Goal: Navigation & Orientation: Find specific page/section

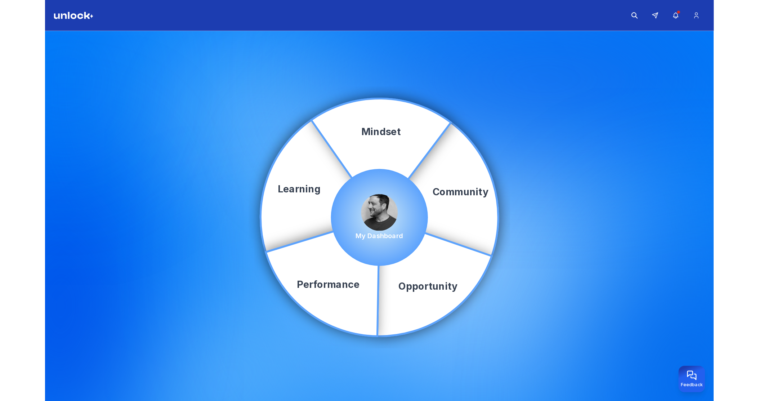
scroll to position [3, 0]
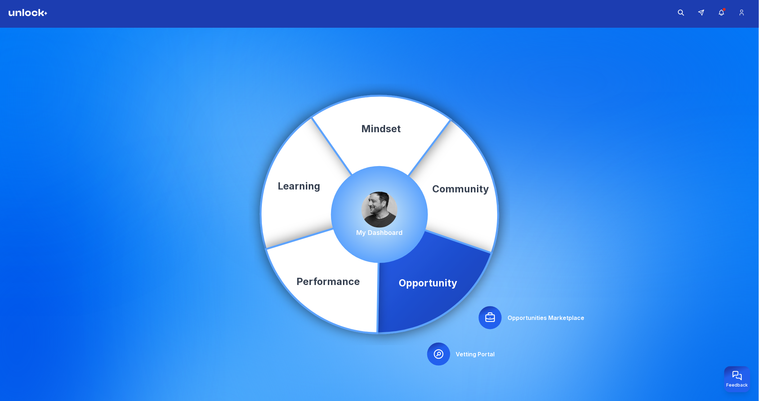
click at [381, 199] on img at bounding box center [379, 210] width 36 height 36
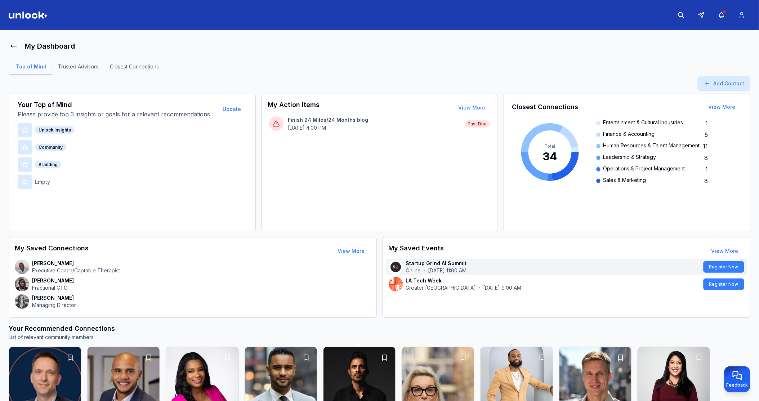
click at [656, 263] on p "Startup Grind AI Summit" at bounding box center [553, 263] width 295 height 7
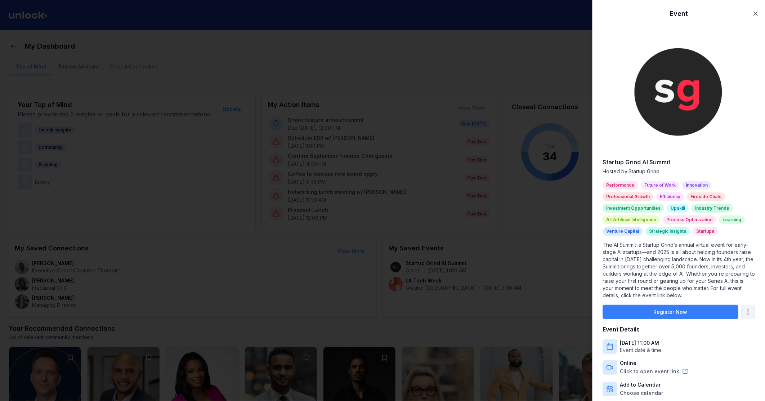
click at [656, 303] on body "My Dashboard Top of Mind Trusted Advisors Closest Connections Add Contact Your …" at bounding box center [379, 200] width 759 height 401
click at [656, 322] on div "Remove From Saved" at bounding box center [720, 324] width 56 height 12
click at [503, 319] on div at bounding box center [382, 200] width 765 height 401
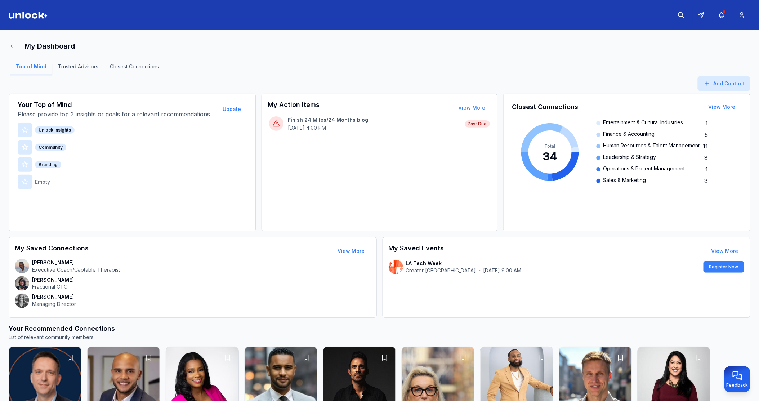
click at [10, 45] on icon at bounding box center [13, 45] width 7 height 7
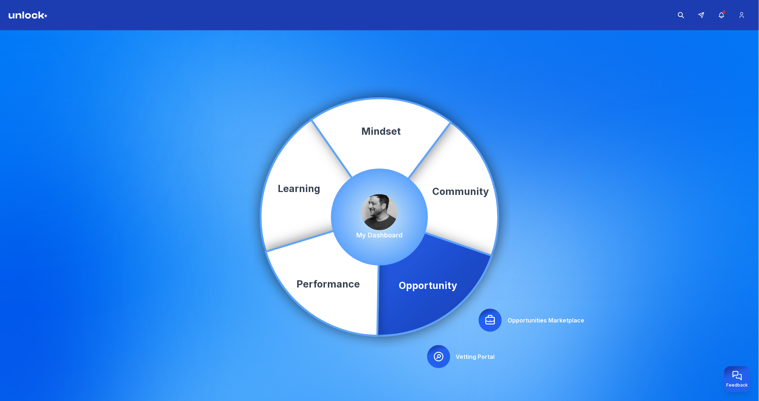
click at [382, 210] on img at bounding box center [379, 212] width 36 height 36
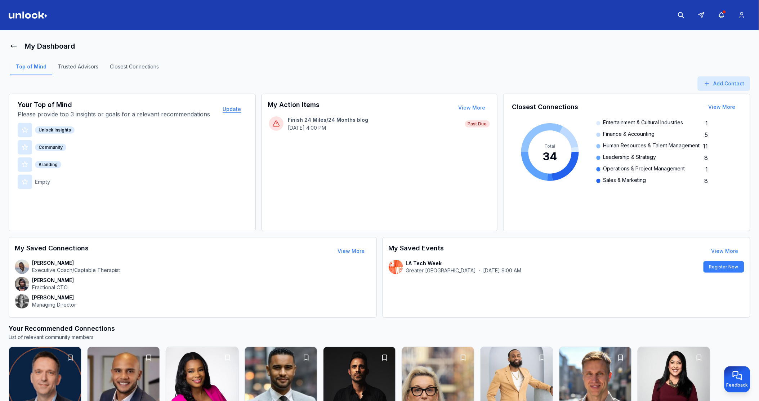
click at [232, 108] on button "Update" at bounding box center [232, 109] width 30 height 14
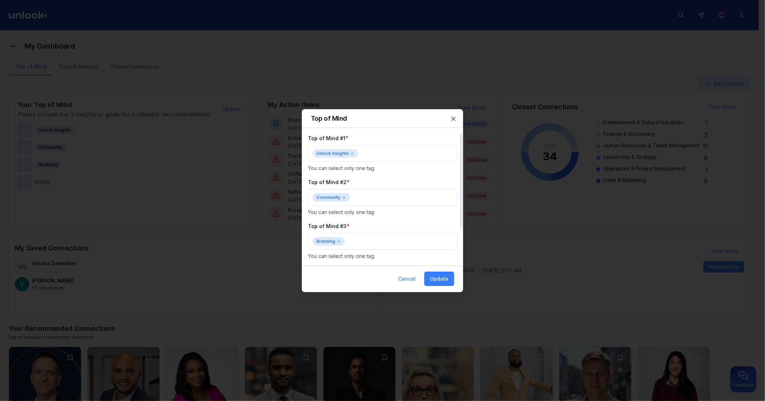
click at [350, 153] on icon at bounding box center [352, 153] width 4 height 4
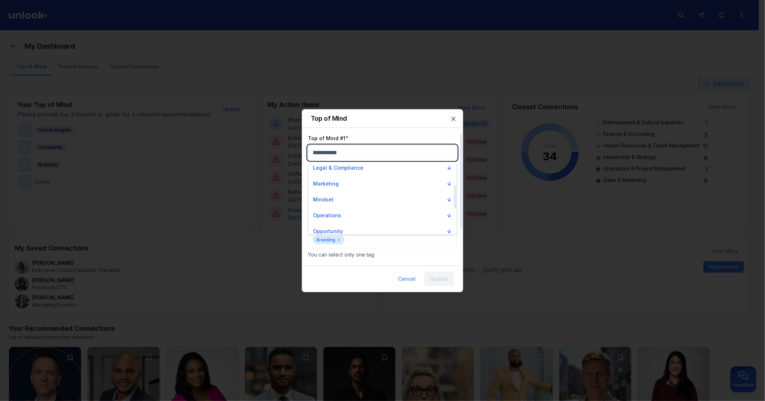
scroll to position [80, 0]
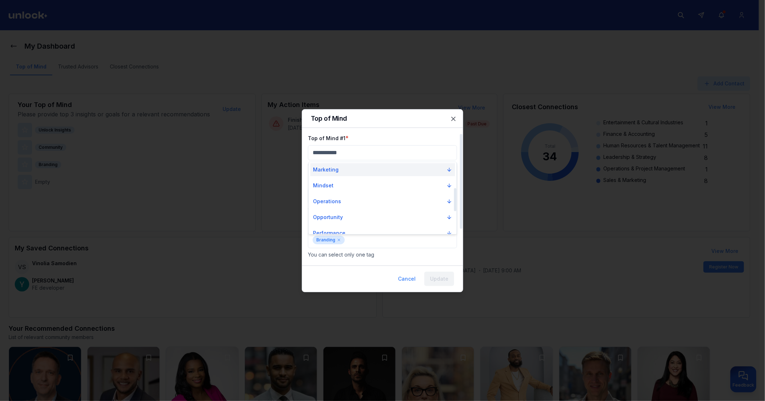
click at [337, 172] on p "Marketing" at bounding box center [326, 169] width 26 height 7
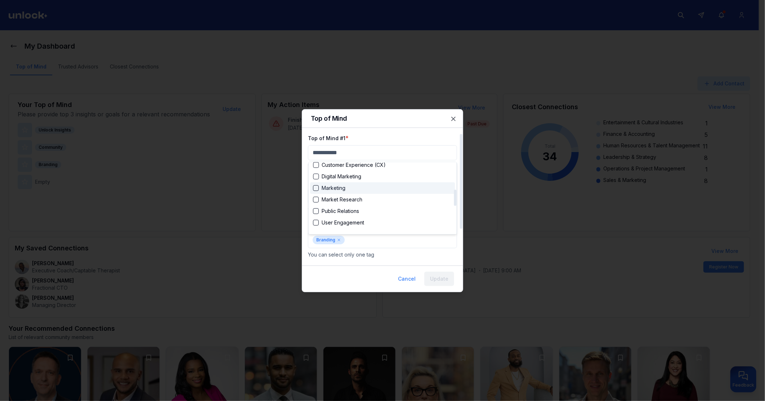
click at [318, 187] on div "Suggestions" at bounding box center [316, 188] width 6 height 6
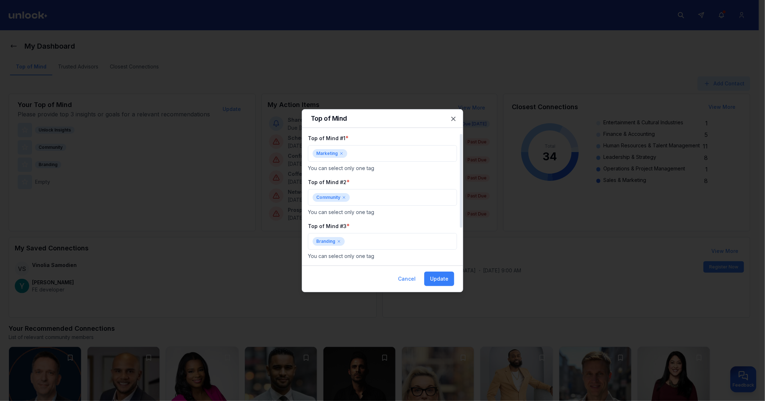
click at [346, 199] on icon at bounding box center [344, 197] width 4 height 4
click at [343, 199] on div at bounding box center [382, 200] width 765 height 401
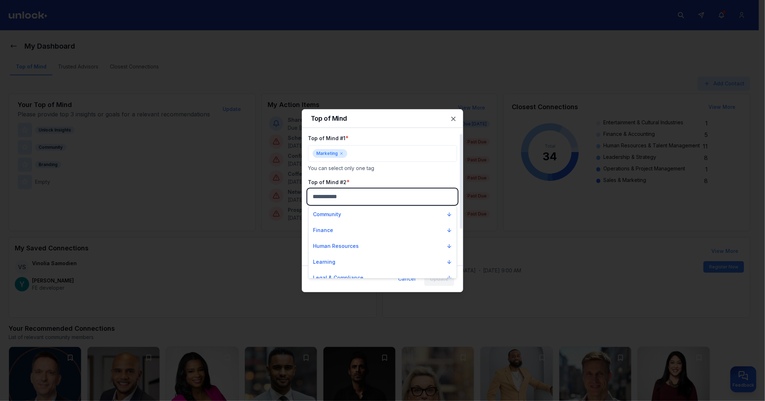
click at [339, 195] on body "My Dashboard Top of Mind Trusted Advisors Closest Connections Add Contact Your …" at bounding box center [379, 200] width 759 height 401
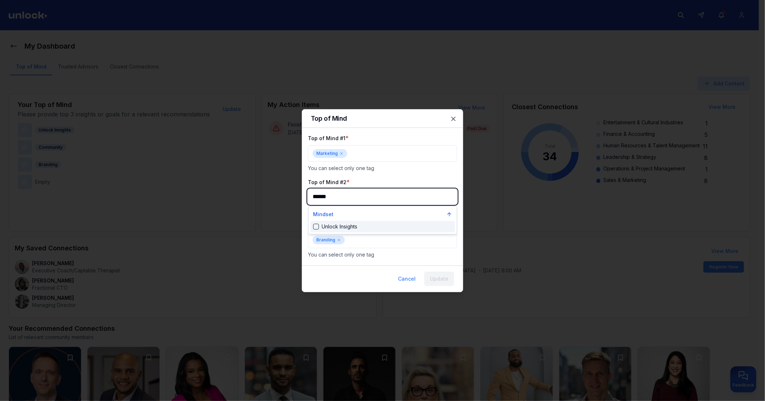
click at [314, 226] on div "Suggestions" at bounding box center [316, 227] width 6 height 6
type input "******"
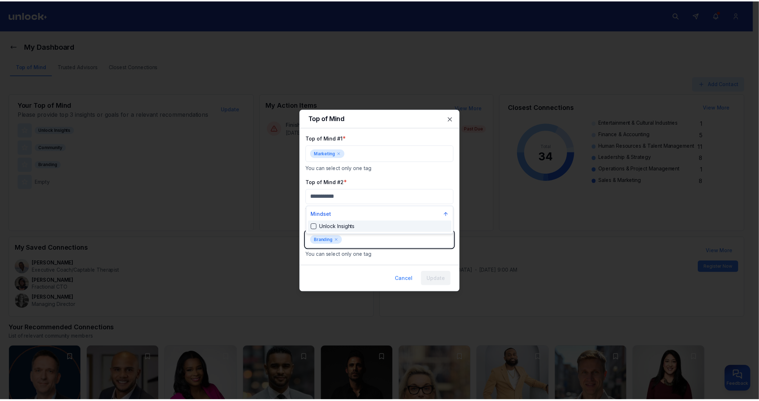
scroll to position [625, 0]
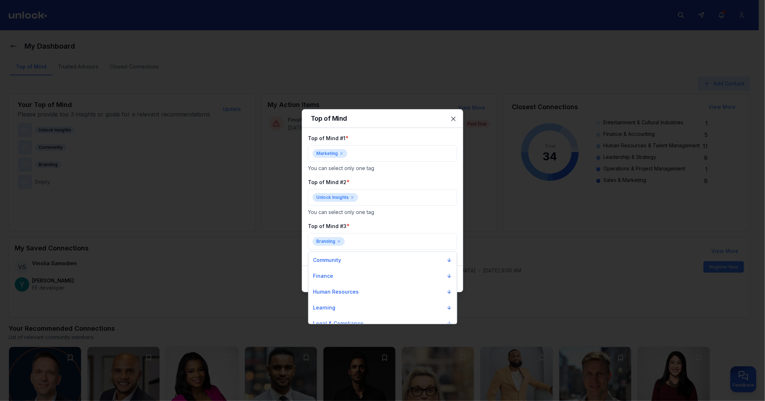
click at [396, 225] on div at bounding box center [382, 200] width 765 height 401
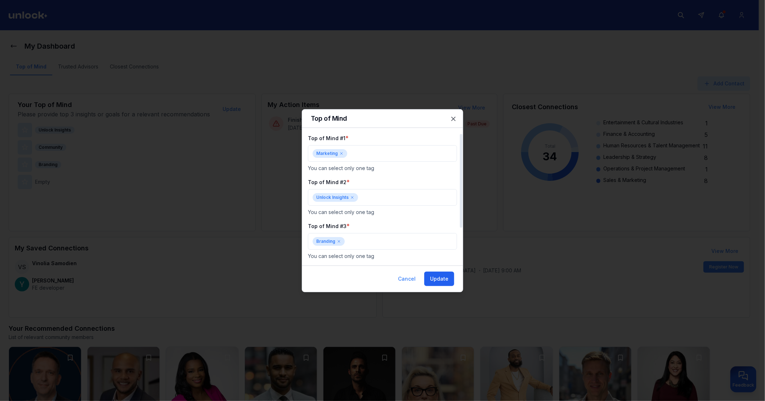
click at [444, 278] on button "Update" at bounding box center [439, 278] width 30 height 14
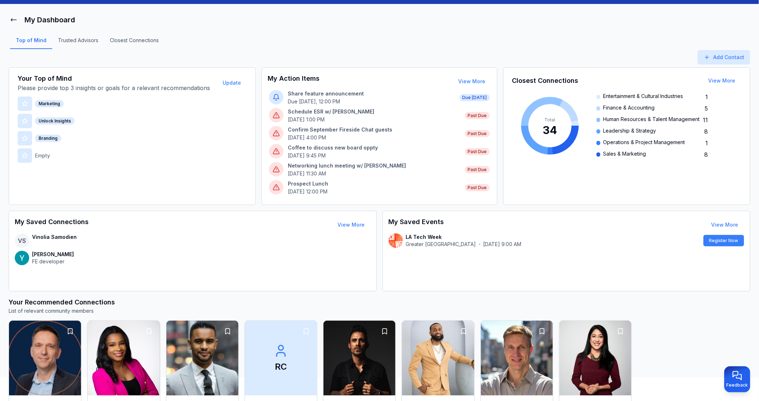
scroll to position [40, 0]
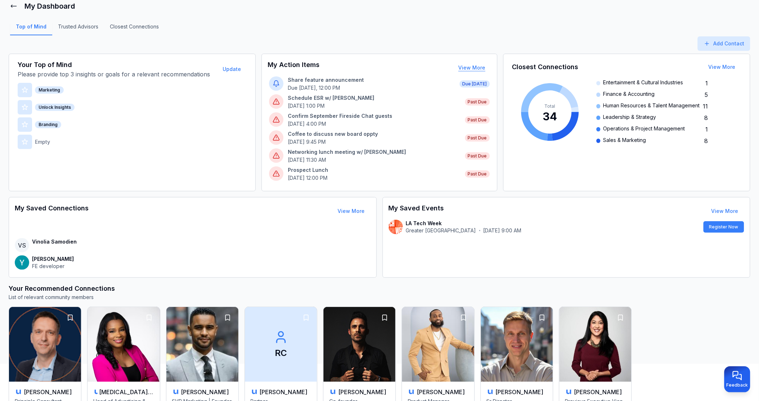
click at [474, 66] on button "View More" at bounding box center [472, 67] width 39 height 14
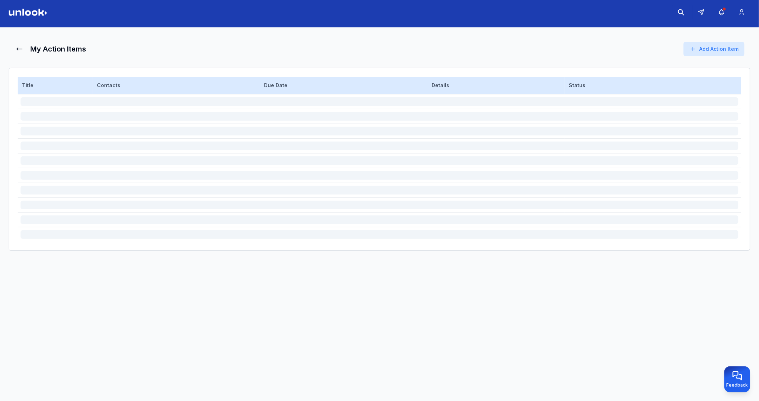
scroll to position [3, 0]
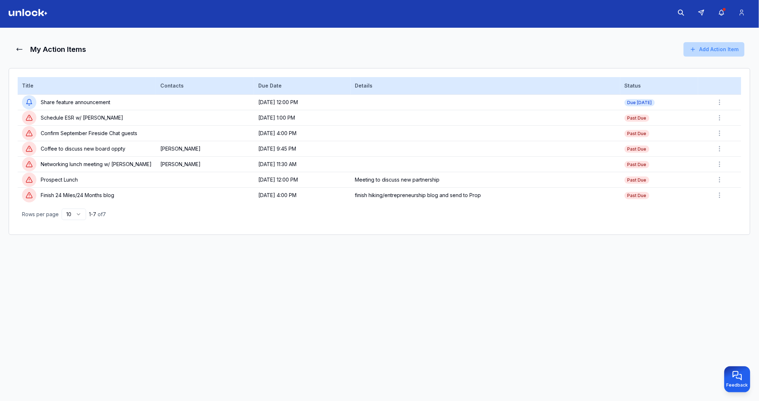
click at [656, 50] on button "Add Action Item" at bounding box center [713, 49] width 61 height 14
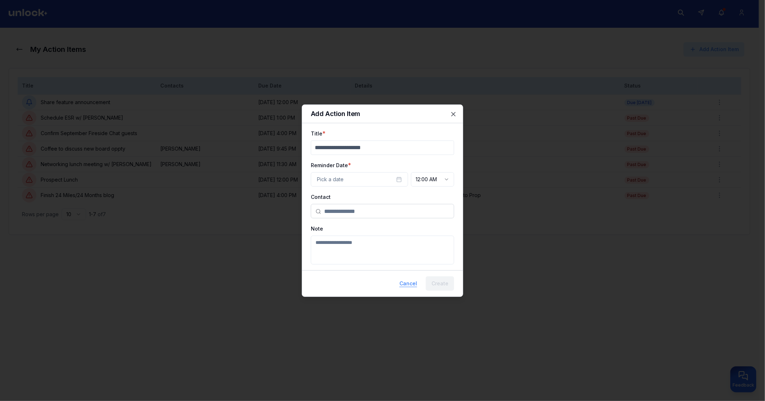
click at [412, 280] on button "Cancel" at bounding box center [408, 283] width 29 height 14
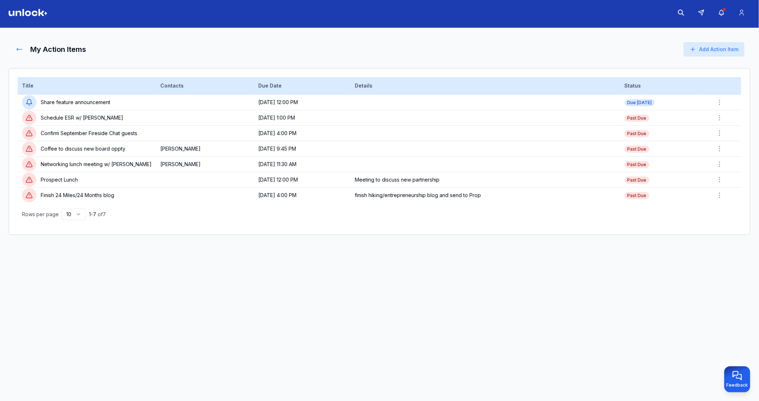
click at [17, 48] on icon at bounding box center [19, 49] width 7 height 7
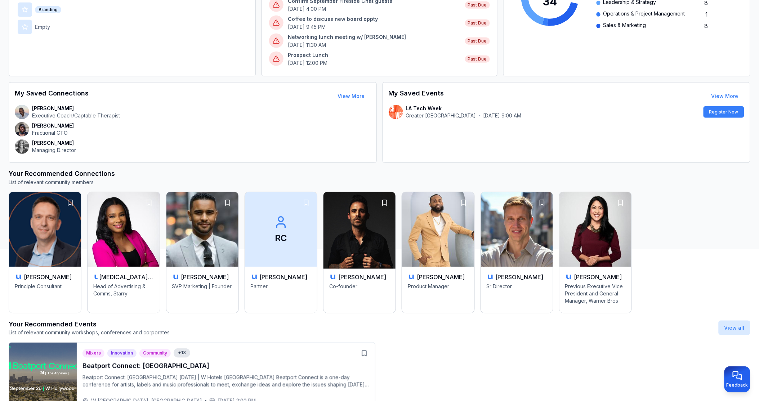
scroll to position [163, 0]
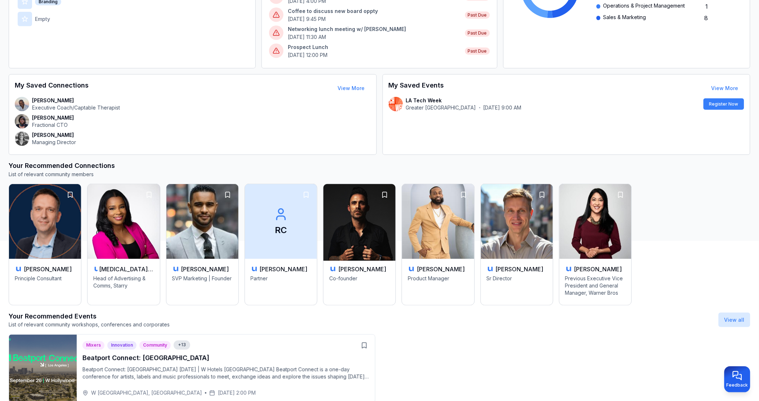
click at [353, 220] on img at bounding box center [360, 221] width 76 height 78
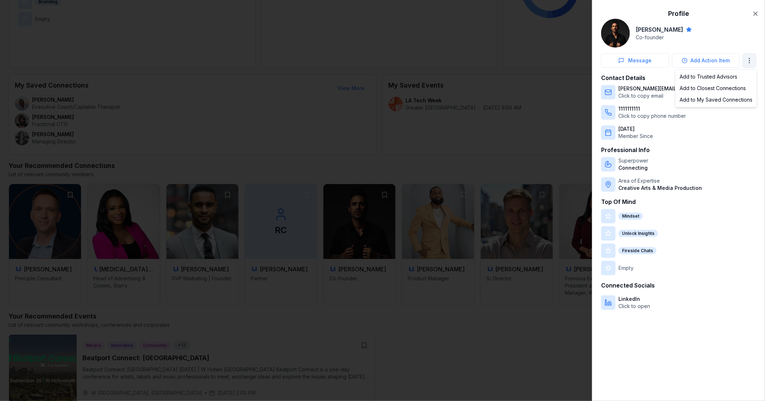
click at [656, 59] on body "My Dashboard Top of Mind Trusted Advisors Closest Connections Add Contact Your …" at bounding box center [379, 37] width 759 height 401
click at [513, 55] on div at bounding box center [382, 200] width 765 height 401
click at [656, 13] on icon "button" at bounding box center [755, 13] width 7 height 7
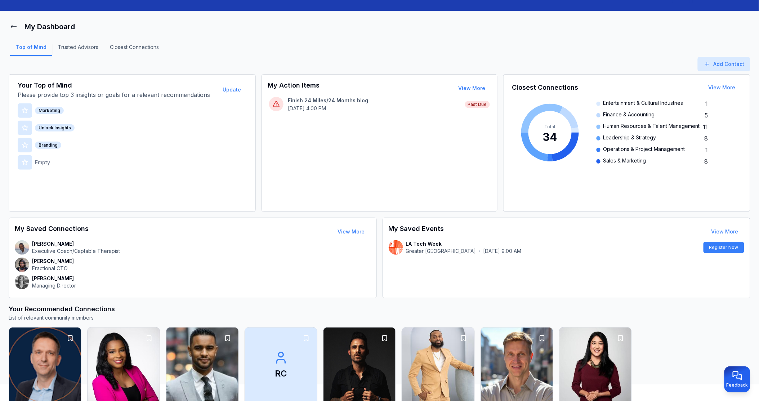
scroll to position [0, 0]
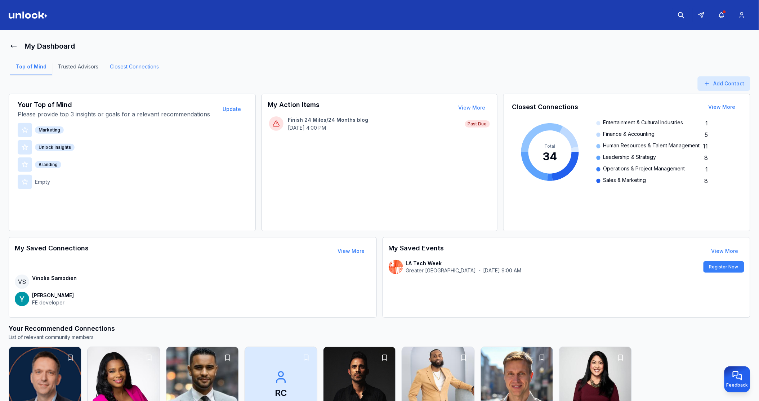
click at [132, 66] on link "Closest Connections" at bounding box center [134, 69] width 60 height 12
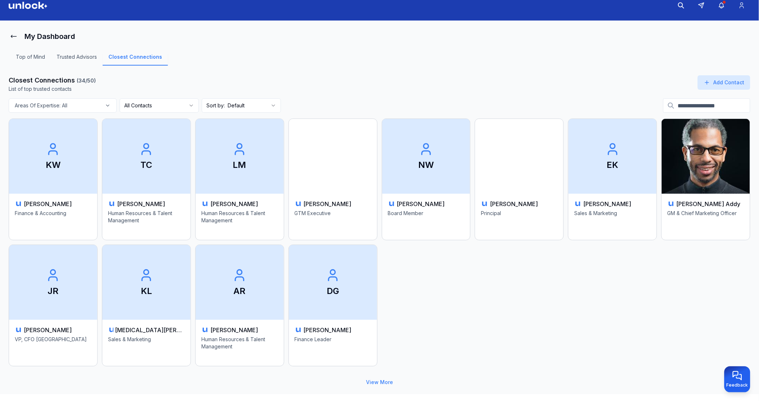
scroll to position [19, 0]
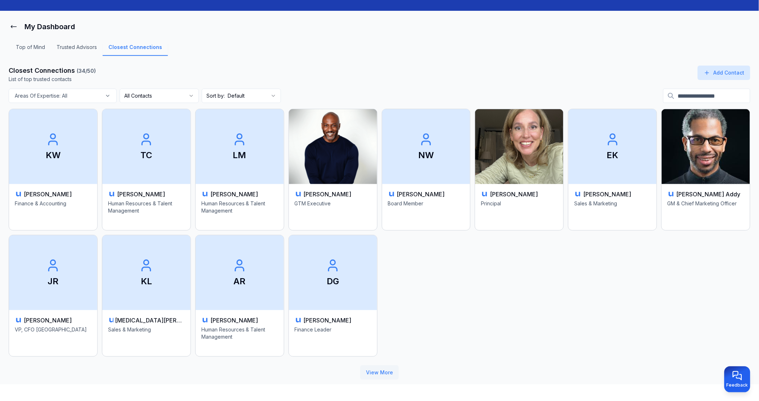
click at [368, 371] on button "View More" at bounding box center [379, 372] width 39 height 14
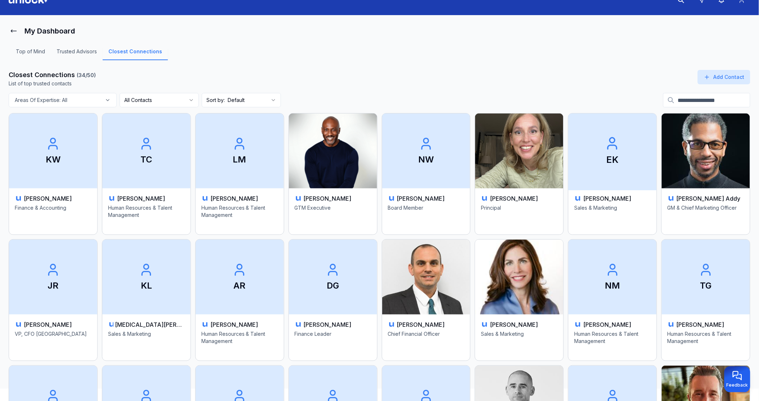
scroll to position [0, 0]
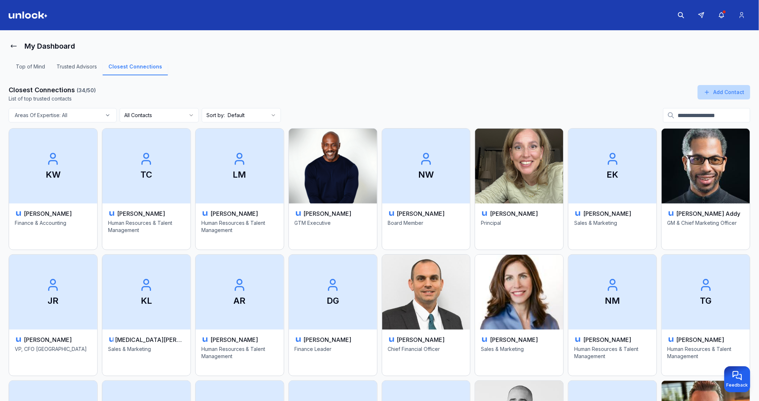
click at [656, 88] on button "Add Contact" at bounding box center [723, 92] width 53 height 14
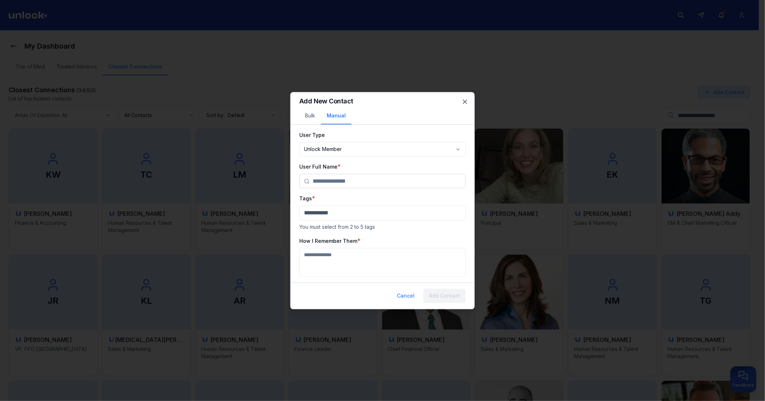
click at [338, 149] on body "My Dashboard Top of Mind Trusted Advisors Closest Connections Closest Connectio…" at bounding box center [379, 200] width 759 height 401
select select "********"
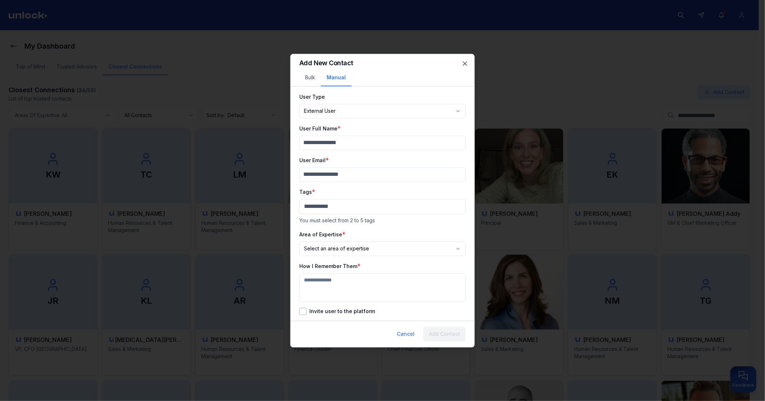
click at [305, 315] on div "**********" at bounding box center [382, 200] width 184 height 293
click at [304, 314] on button "Invite user to the platform" at bounding box center [302, 310] width 7 height 7
click at [400, 335] on button "Cancel" at bounding box center [405, 334] width 29 height 14
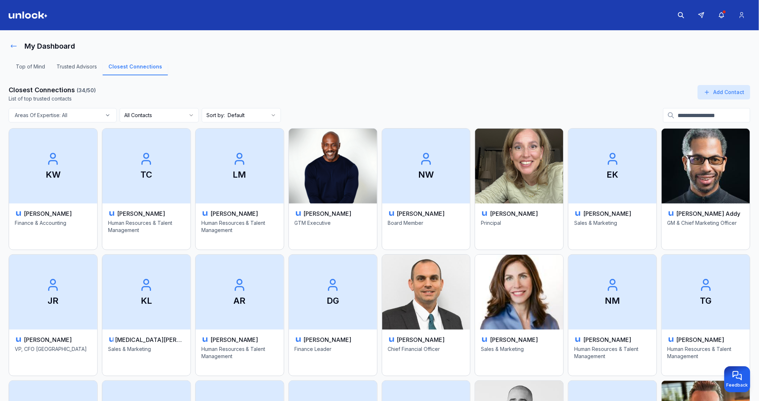
click at [14, 49] on icon at bounding box center [13, 45] width 7 height 7
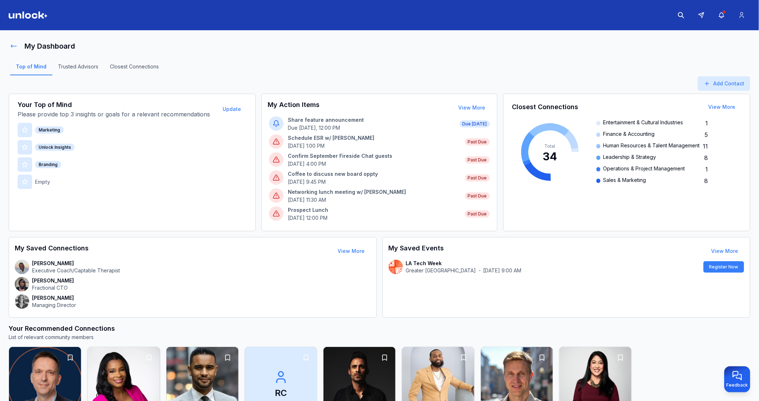
click at [17, 46] on icon at bounding box center [13, 45] width 7 height 7
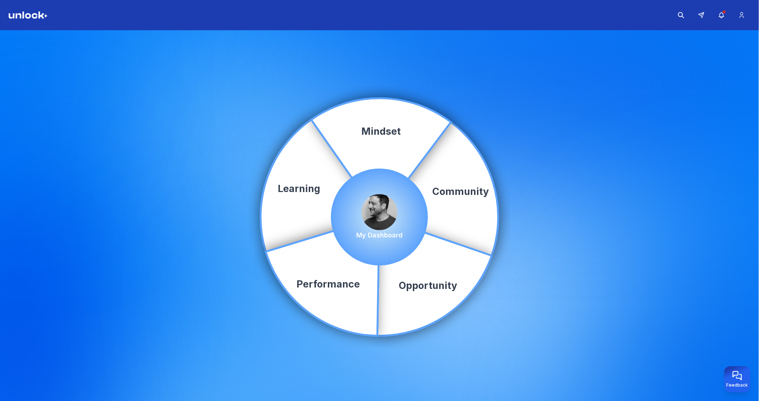
click at [377, 209] on img at bounding box center [379, 212] width 36 height 36
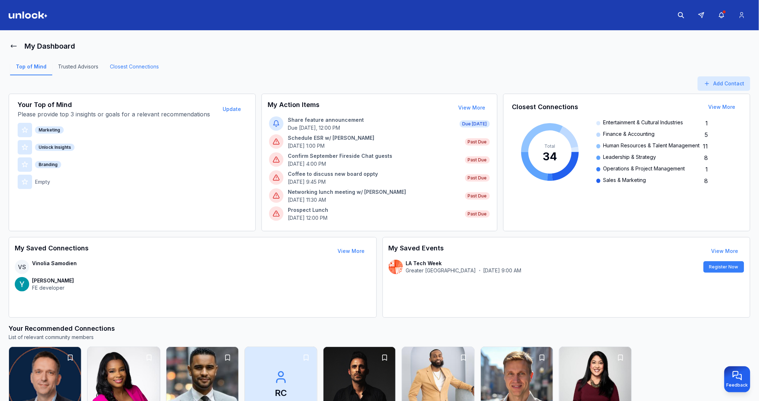
click at [141, 68] on link "Closest Connections" at bounding box center [134, 69] width 60 height 12
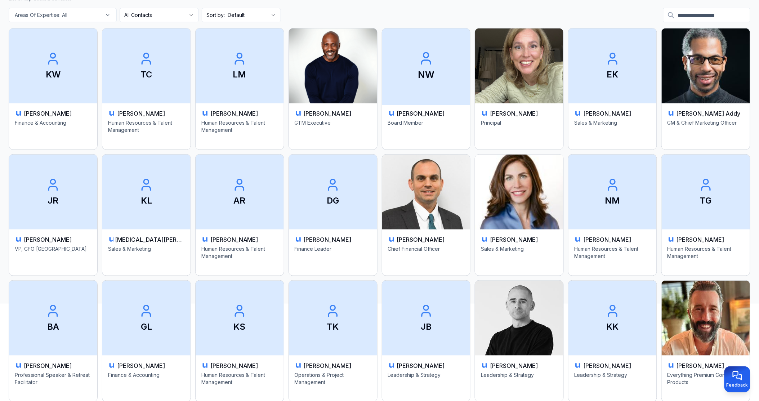
scroll to position [146, 0]
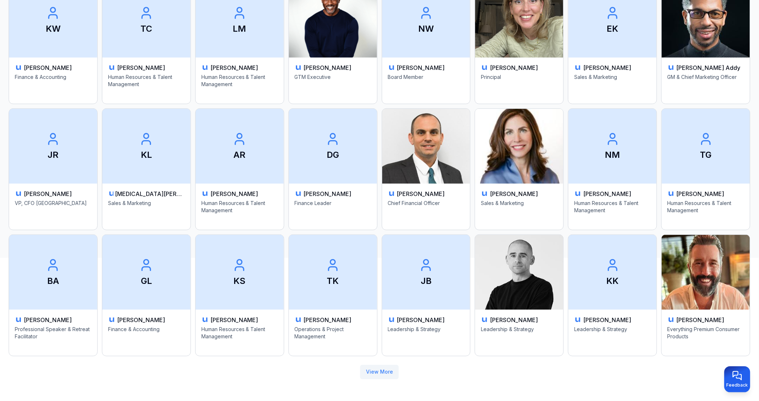
click at [380, 376] on button "View More" at bounding box center [379, 372] width 39 height 14
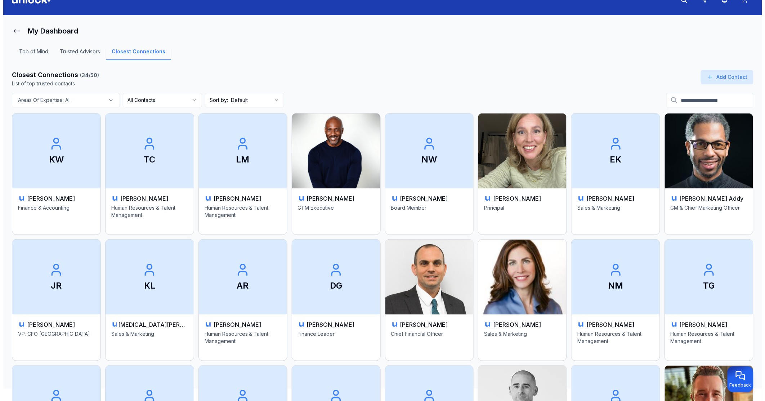
scroll to position [0, 0]
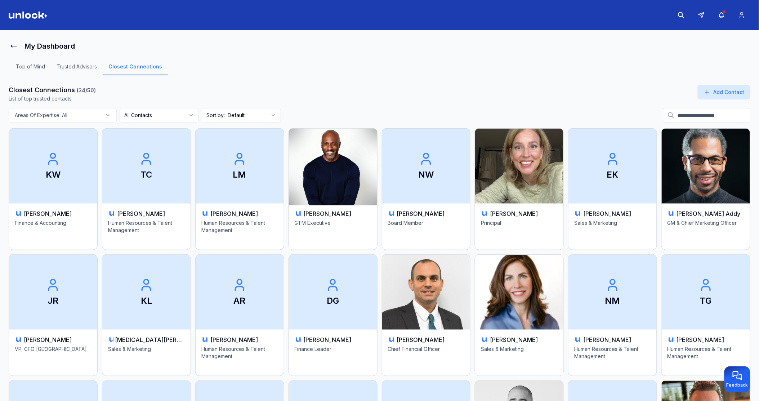
click at [349, 192] on img at bounding box center [333, 166] width 93 height 78
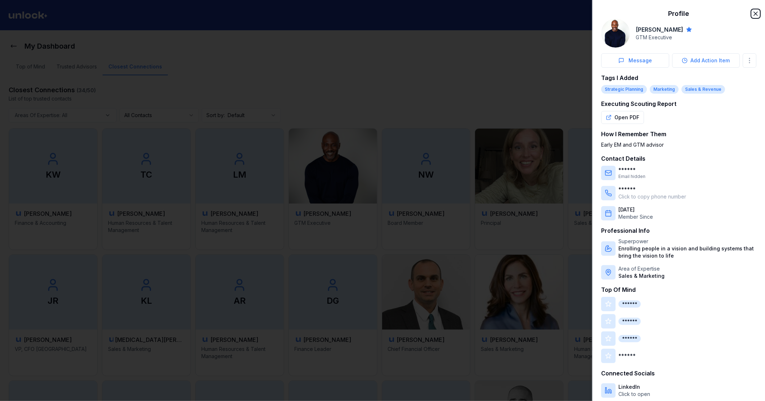
click at [656, 12] on icon "button" at bounding box center [755, 13] width 7 height 7
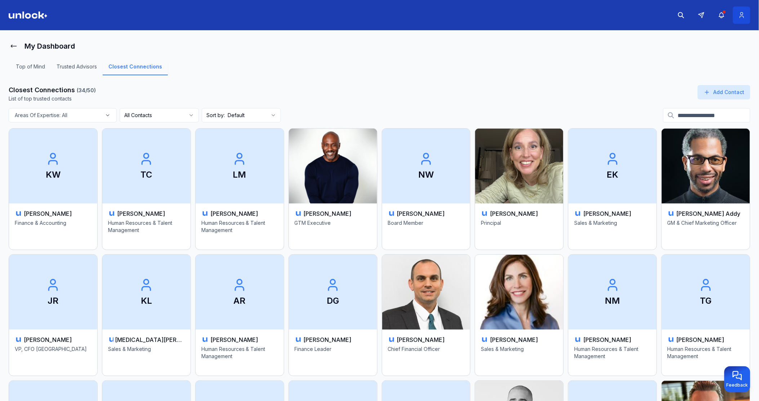
click at [656, 16] on icon at bounding box center [742, 15] width 8 height 7
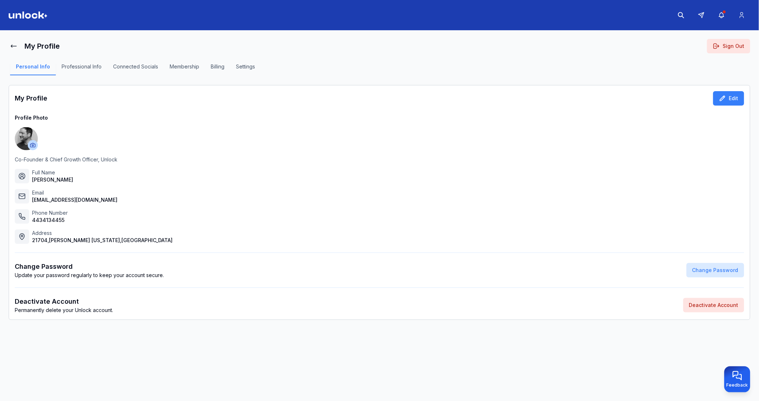
click at [114, 68] on button "Connected Socials" at bounding box center [135, 69] width 57 height 12
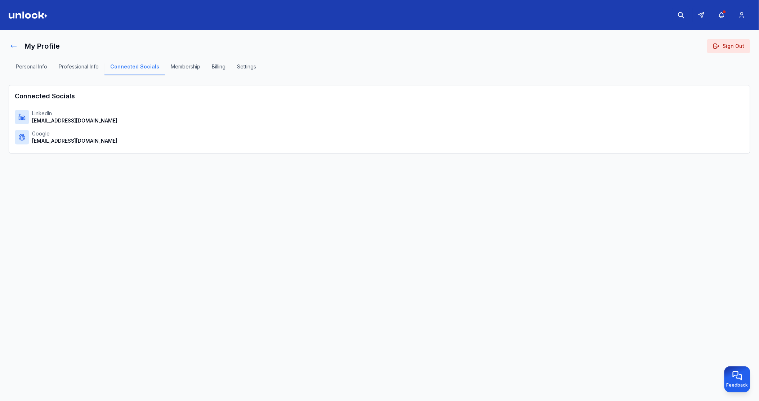
click at [12, 44] on icon at bounding box center [13, 45] width 7 height 7
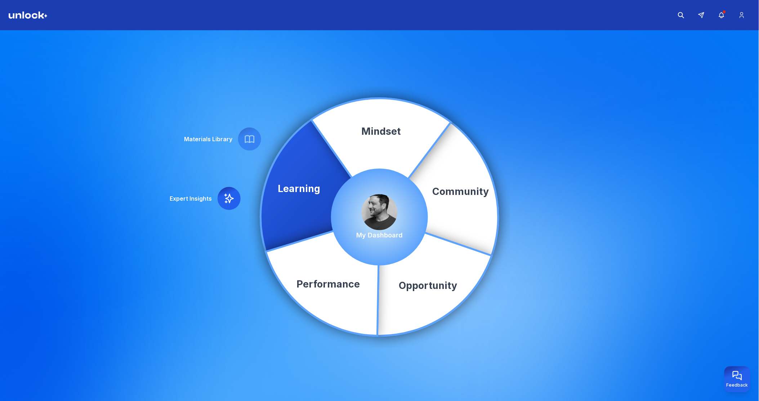
click at [374, 215] on img at bounding box center [379, 212] width 36 height 36
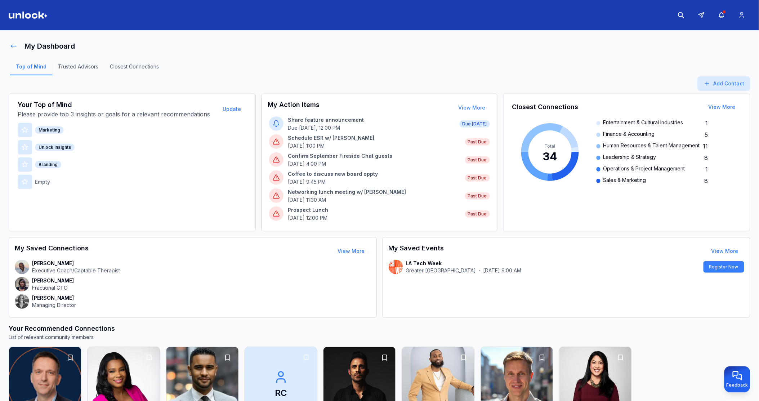
click at [15, 44] on icon at bounding box center [13, 45] width 7 height 7
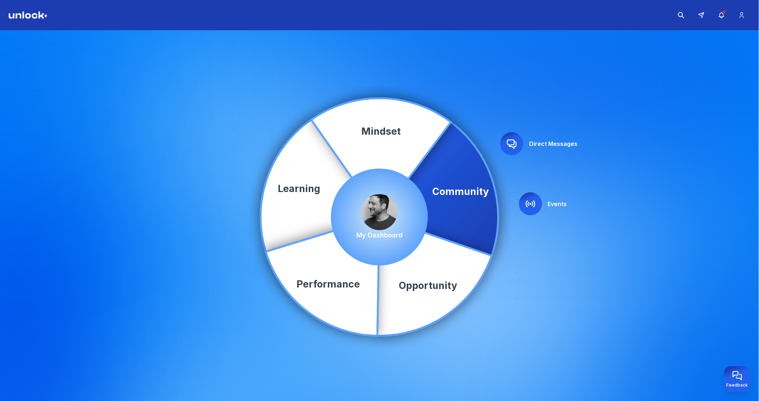
click at [525, 194] on div at bounding box center [530, 203] width 23 height 23
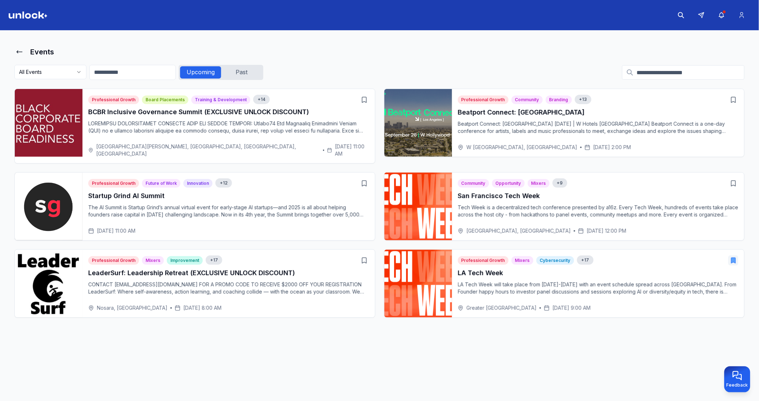
click at [244, 75] on div "Past" at bounding box center [241, 72] width 41 height 12
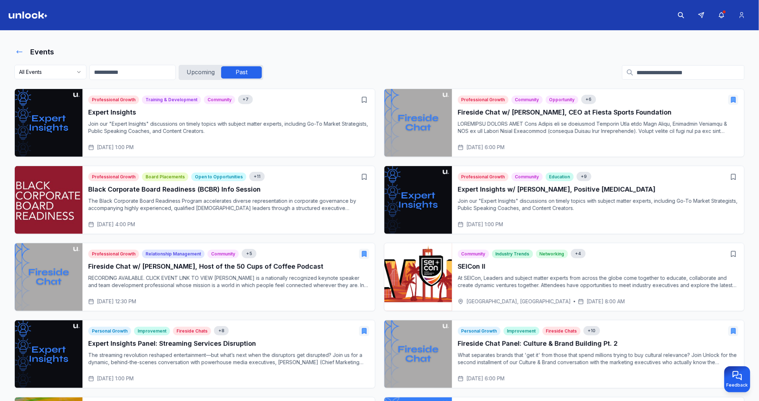
click at [23, 54] on button at bounding box center [19, 52] width 10 height 14
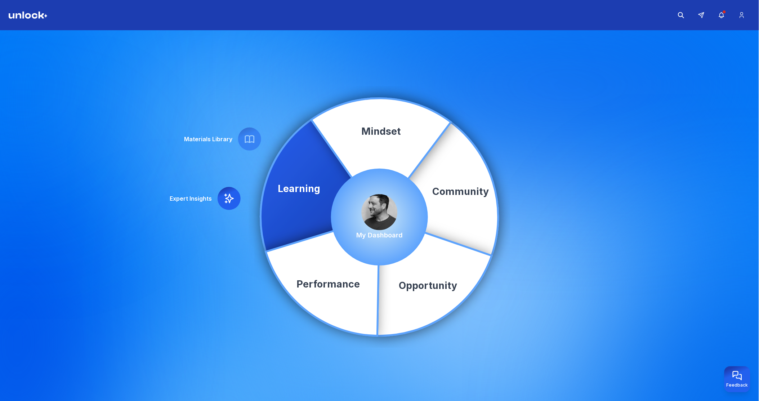
click at [387, 214] on img at bounding box center [379, 212] width 36 height 36
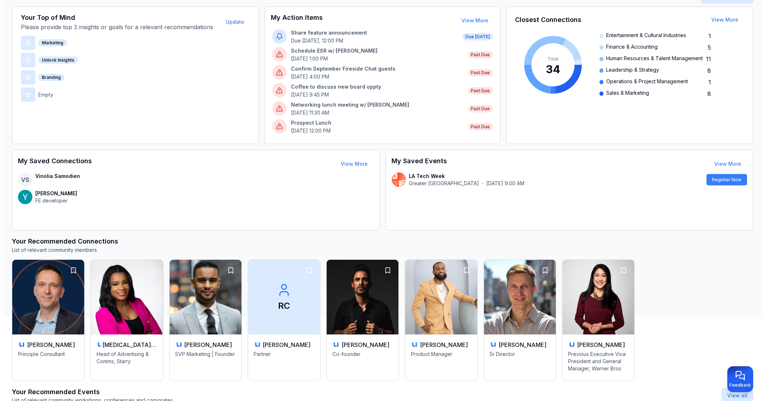
scroll to position [106, 0]
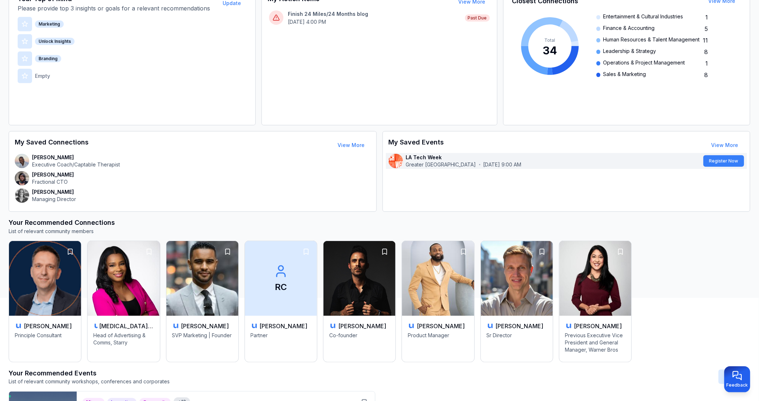
click at [422, 162] on p "Greater [GEOGRAPHIC_DATA]" at bounding box center [441, 164] width 70 height 7
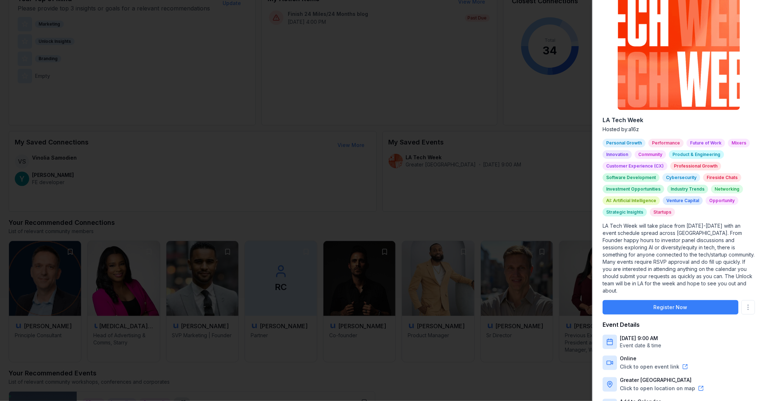
scroll to position [70, 0]
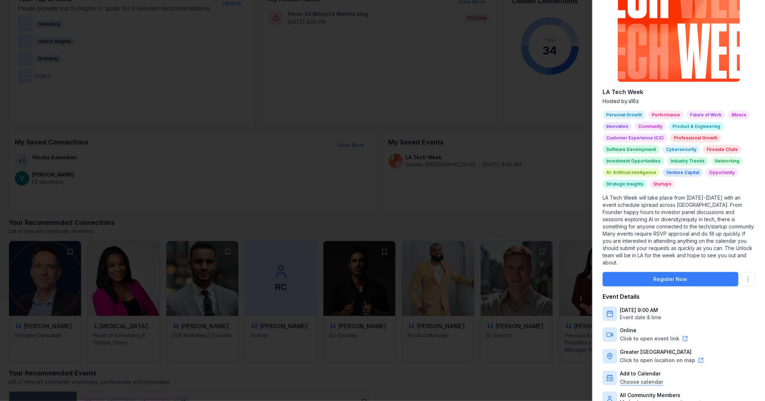
click at [642, 295] on body "My Dashboard Top of Mind Trusted Advisors Closest Connections Add Contact Your …" at bounding box center [379, 94] width 759 height 401
click at [566, 135] on div at bounding box center [382, 200] width 765 height 401
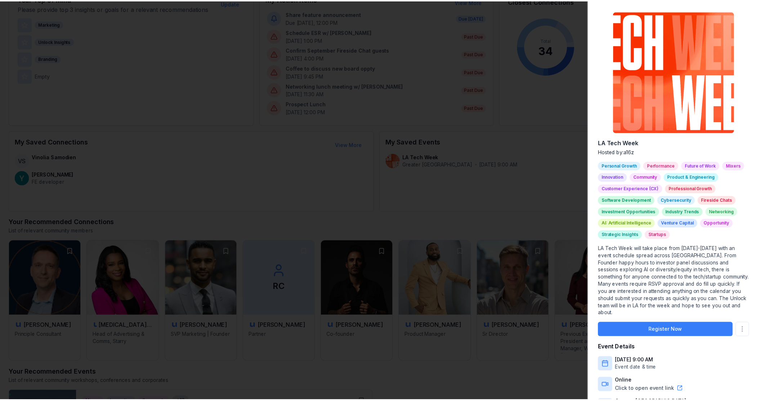
scroll to position [0, 0]
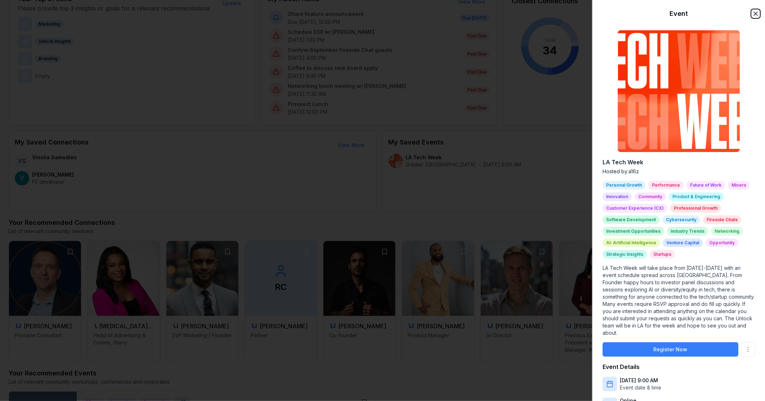
click at [656, 14] on icon "button" at bounding box center [756, 14] width 4 height 4
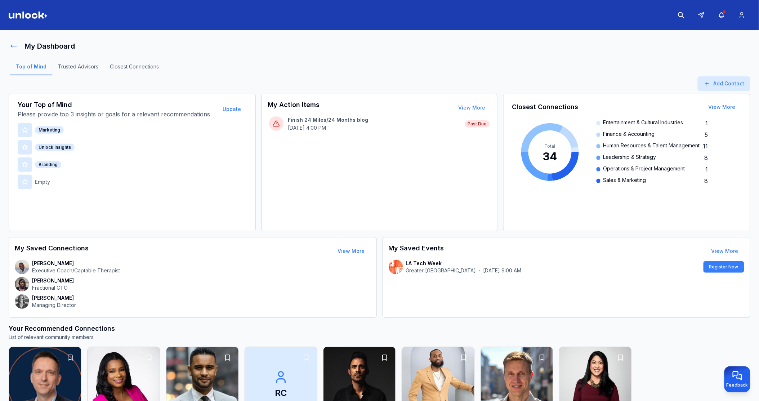
click at [10, 44] on icon at bounding box center [13, 45] width 7 height 7
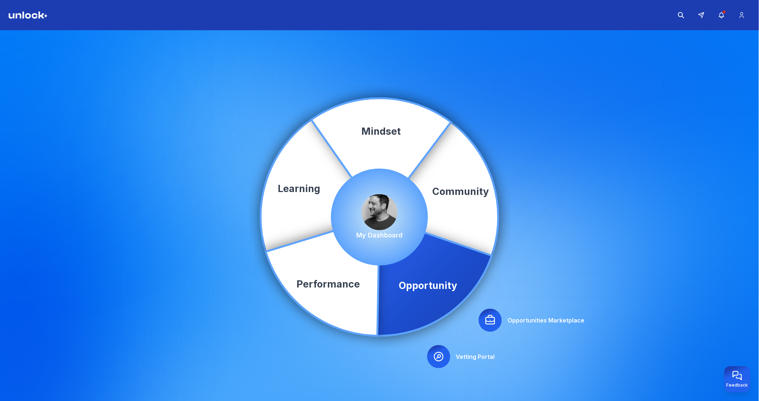
click at [491, 320] on icon at bounding box center [490, 320] width 12 height 12
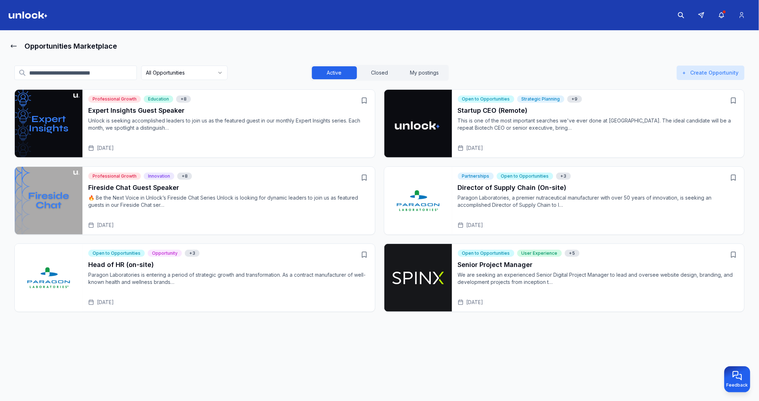
click at [501, 122] on p "This is one of the most important searches we've ever done at [GEOGRAPHIC_DATA]…" at bounding box center [598, 124] width 281 height 14
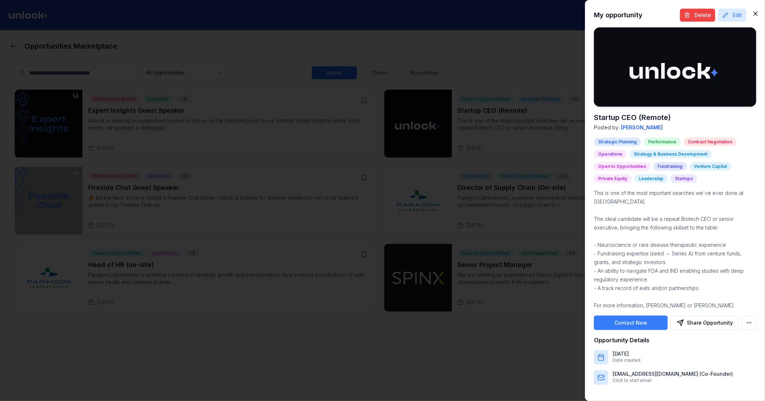
click at [656, 13] on icon "button" at bounding box center [755, 13] width 7 height 7
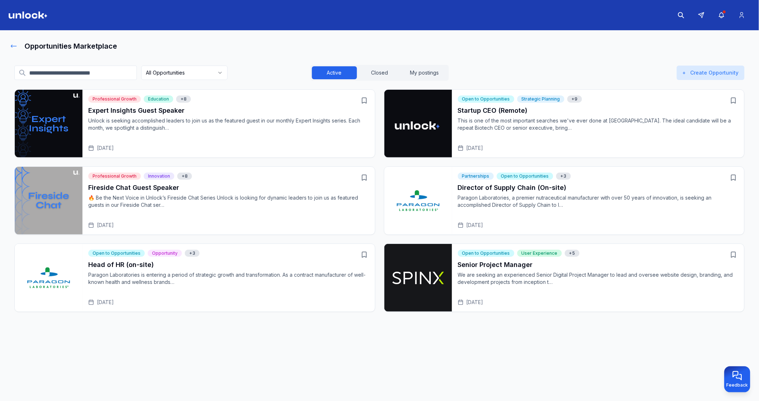
click at [13, 47] on icon at bounding box center [13, 45] width 7 height 7
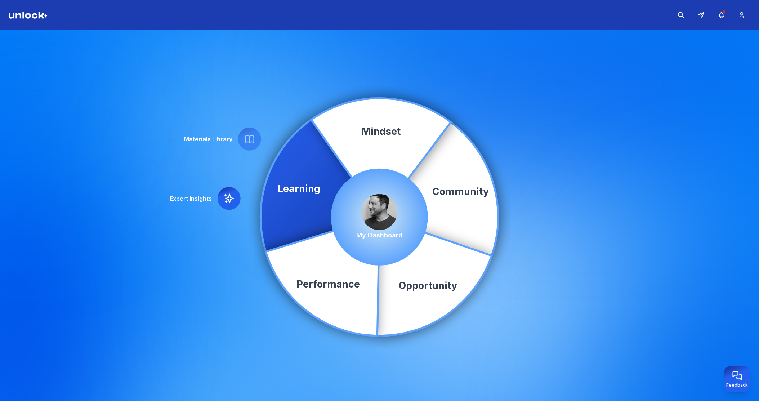
click at [228, 197] on icon at bounding box center [229, 198] width 9 height 9
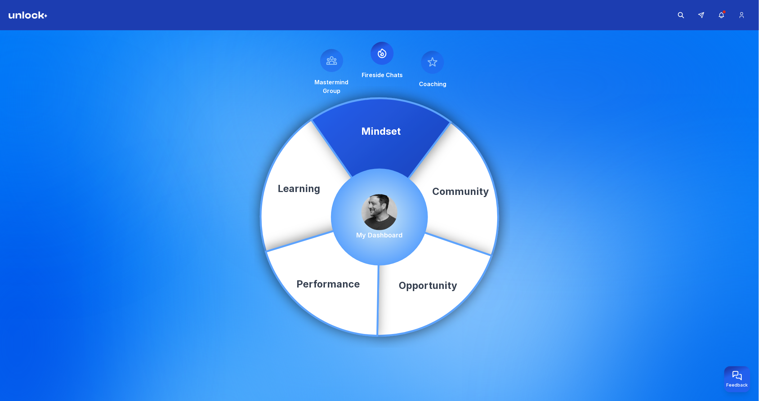
click at [379, 54] on icon at bounding box center [382, 54] width 12 height 12
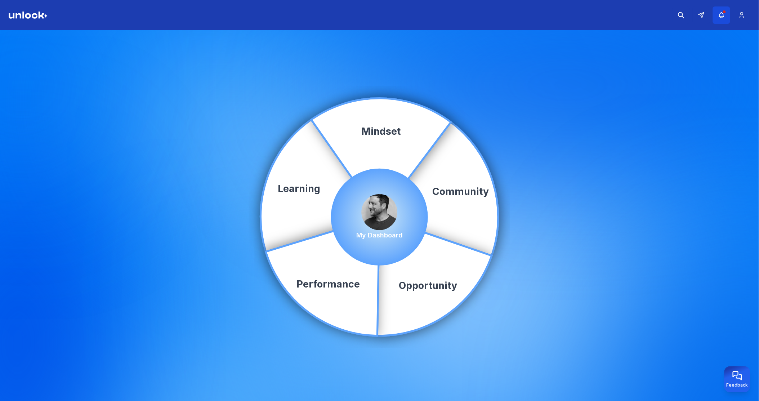
click at [656, 15] on icon "button" at bounding box center [722, 15] width 8 height 7
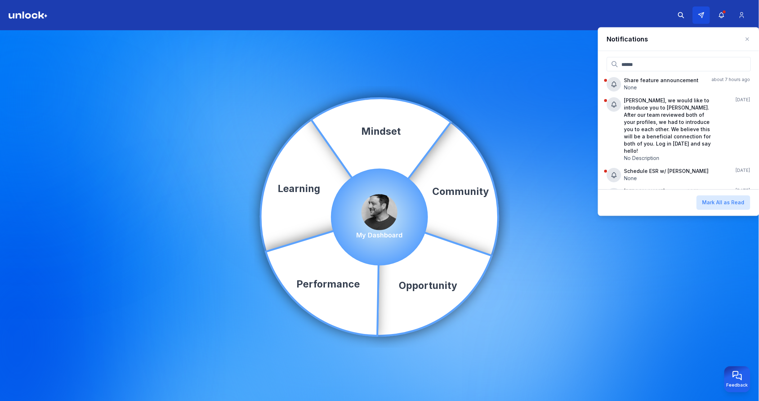
click at [656, 18] on button at bounding box center [700, 14] width 17 height 17
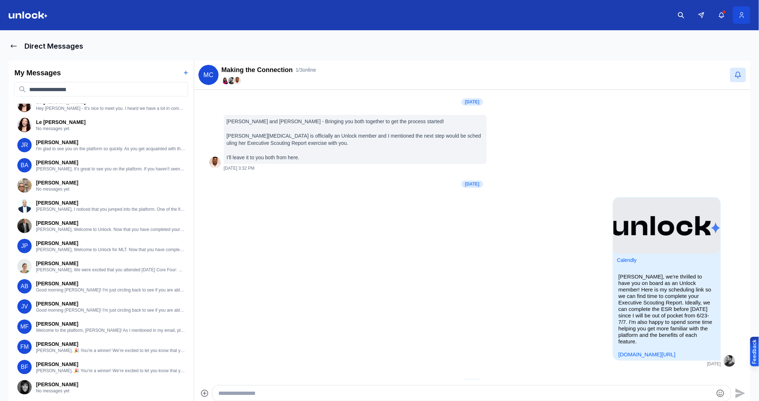
click at [656, 14] on icon at bounding box center [742, 15] width 8 height 7
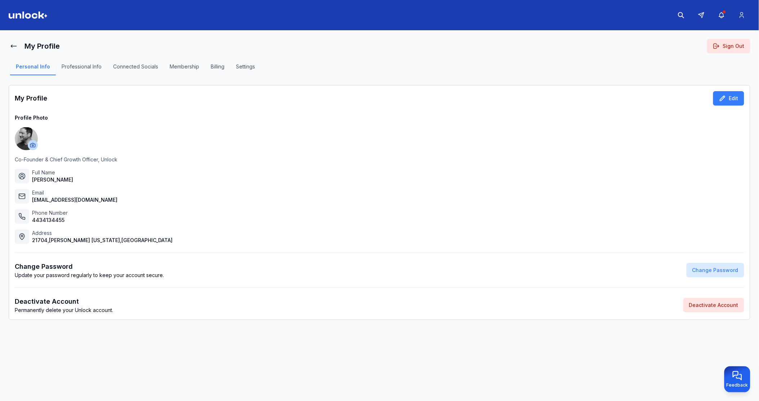
click at [251, 68] on button "Settings" at bounding box center [245, 69] width 31 height 12
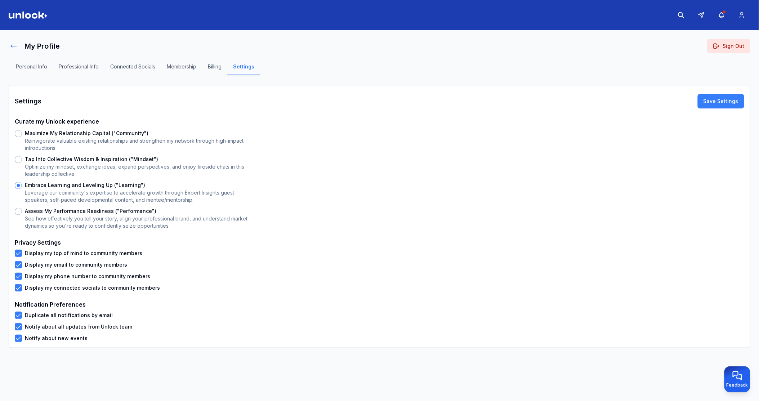
click at [15, 44] on icon at bounding box center [13, 45] width 7 height 7
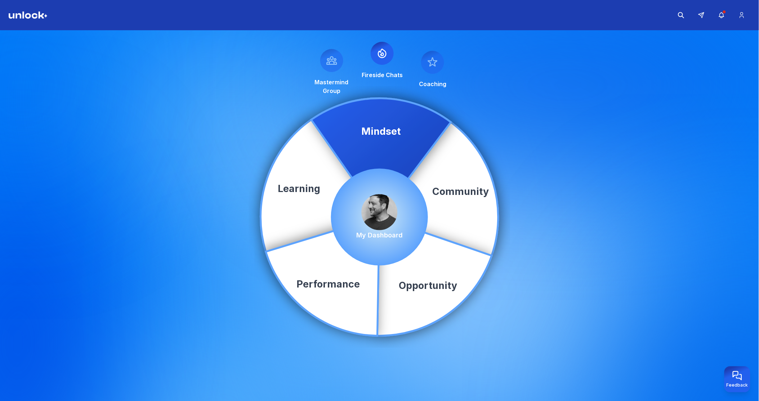
click at [383, 207] on img at bounding box center [379, 212] width 36 height 36
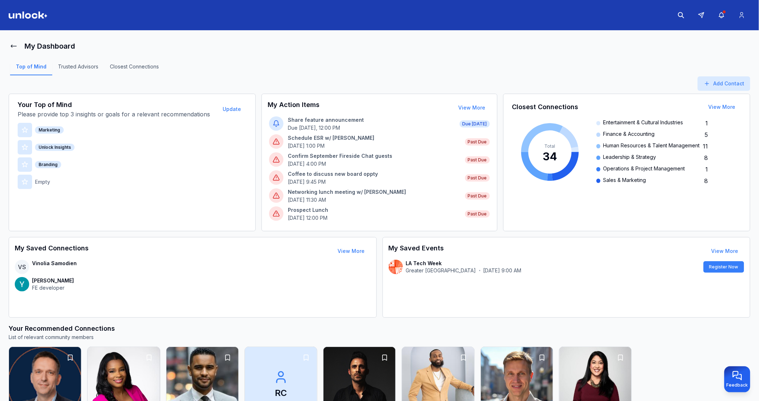
click at [408, 62] on div "Top of Mind Trusted Advisors Closest Connections" at bounding box center [379, 69] width 741 height 14
click at [11, 43] on icon at bounding box center [13, 45] width 7 height 7
